Goal: Information Seeking & Learning: Check status

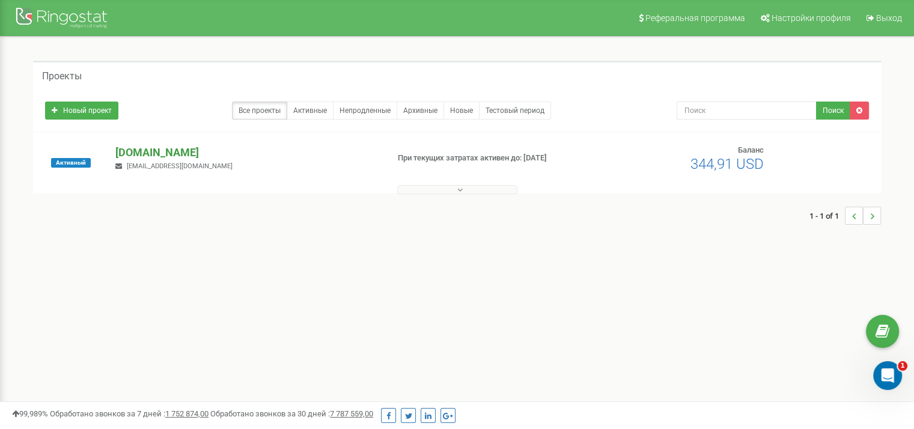
click at [199, 156] on p "[DOMAIN_NAME]" at bounding box center [246, 153] width 263 height 16
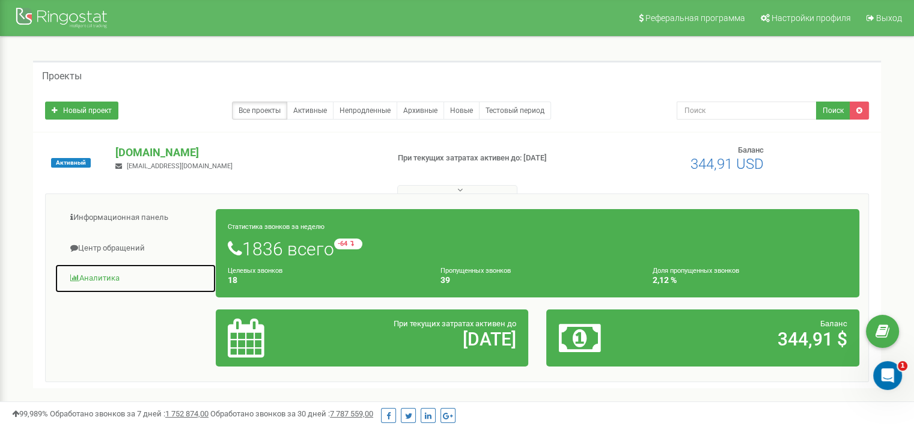
click at [105, 271] on link "Аналитика" at bounding box center [136, 278] width 162 height 29
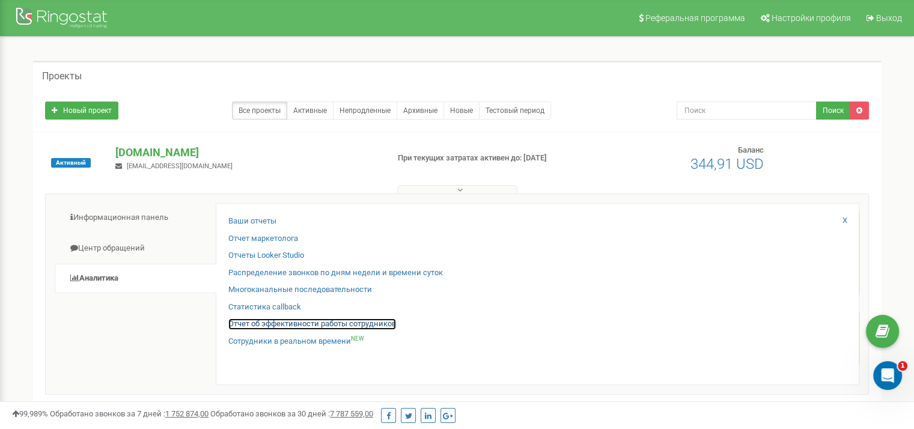
click at [264, 321] on link "Отчет об эффективности работы сотрудников" at bounding box center [312, 323] width 168 height 11
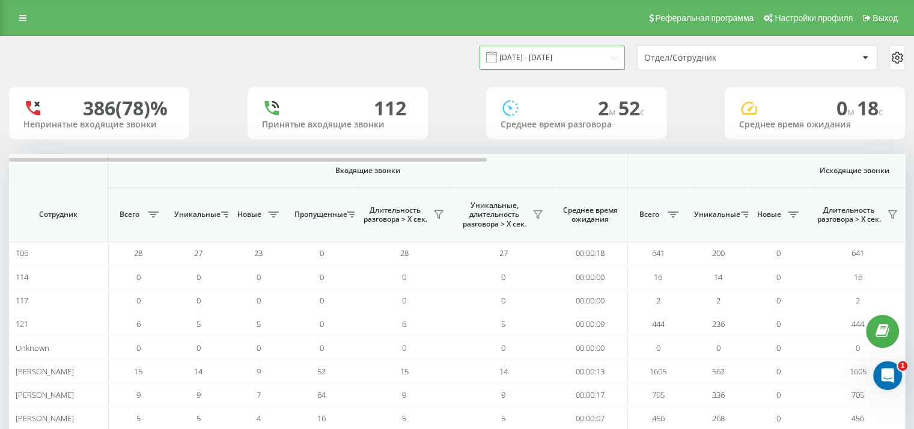
click at [561, 62] on input "21.07.2025 - 21.08.2025" at bounding box center [552, 57] width 145 height 23
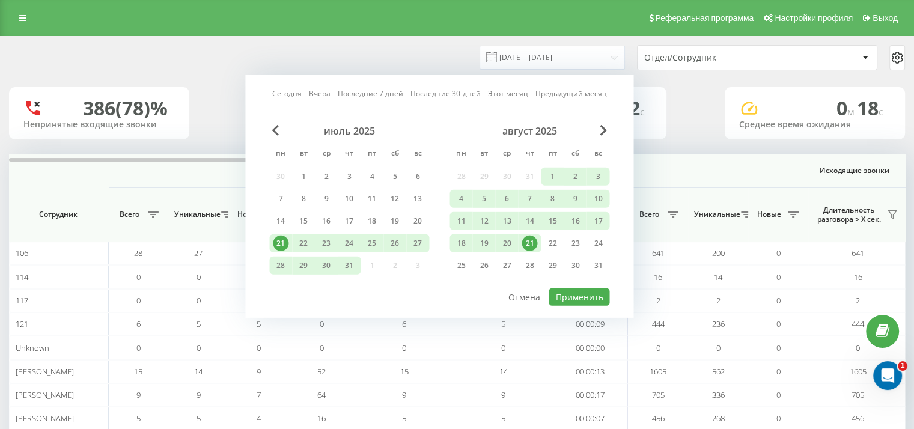
click at [526, 239] on div "21" at bounding box center [530, 244] width 16 height 16
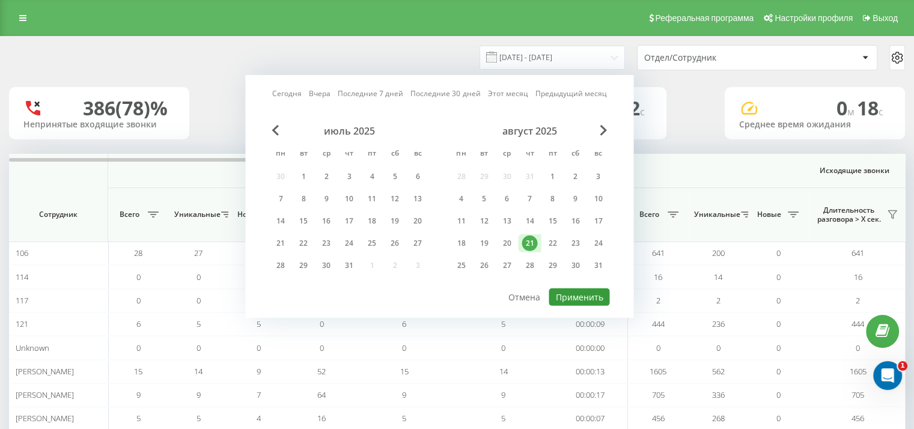
click at [572, 294] on button "Применить" at bounding box center [579, 296] width 61 height 17
type input "21.08.2025 - 21.08.2025"
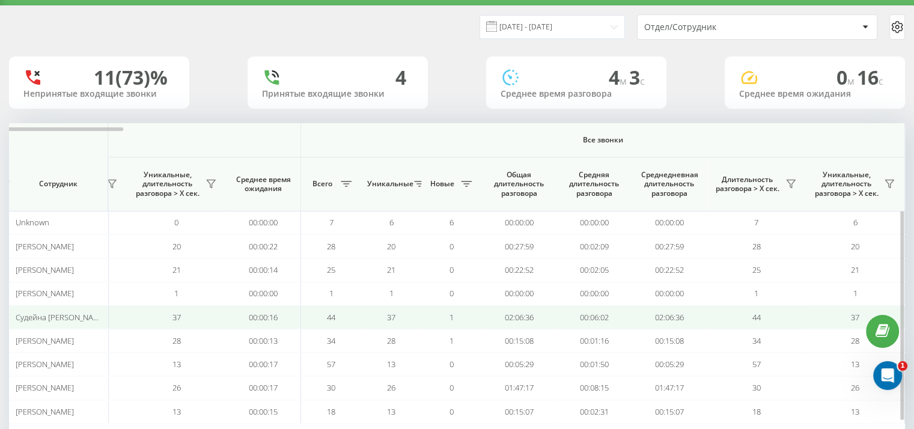
scroll to position [82, 0]
